Goal: Task Accomplishment & Management: Manage account settings

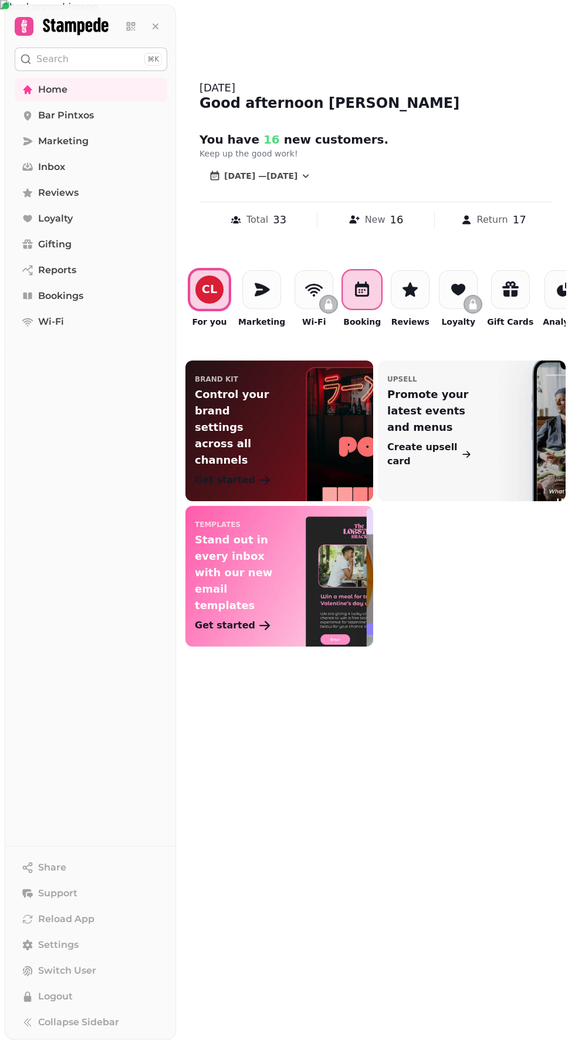
click at [354, 288] on icon at bounding box center [361, 289] width 19 height 19
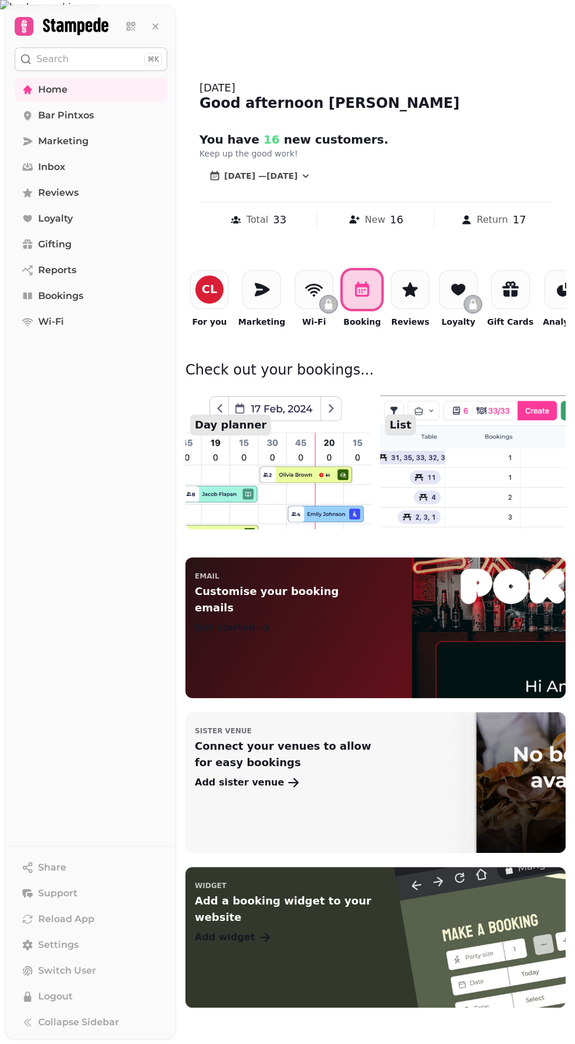
click at [448, 456] on img at bounding box center [473, 459] width 204 height 155
